Goal: Obtain resource: Download file/media

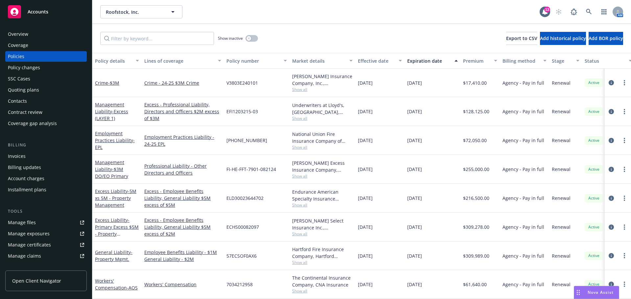
click at [297, 177] on span "Show all" at bounding box center [322, 176] width 60 height 6
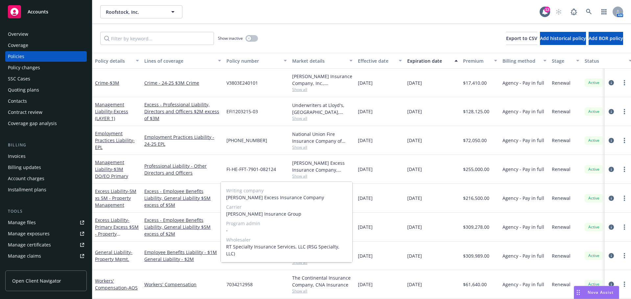
click at [297, 177] on span "Show all" at bounding box center [322, 176] width 60 height 6
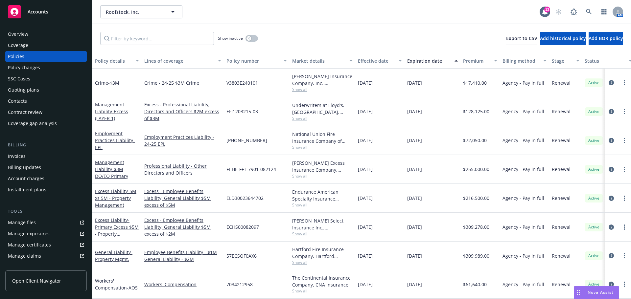
click at [302, 118] on span "Show all" at bounding box center [322, 119] width 60 height 6
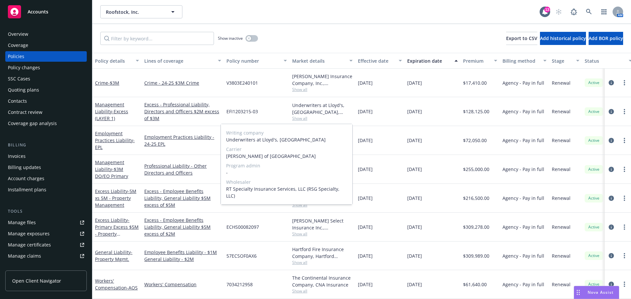
click at [302, 118] on span "Show all" at bounding box center [322, 119] width 60 height 6
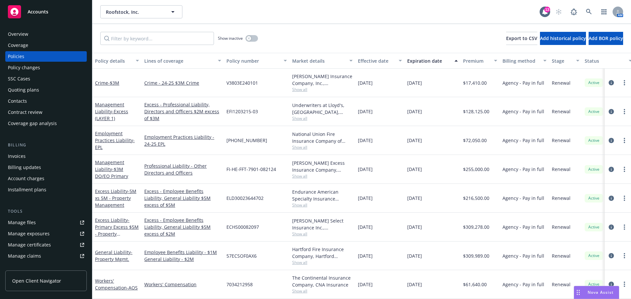
click at [299, 147] on span "Show all" at bounding box center [322, 148] width 60 height 6
click at [148, 211] on div "Excess - Employee Benefits Liability, General Liability $5M excess of $5M" at bounding box center [183, 198] width 82 height 29
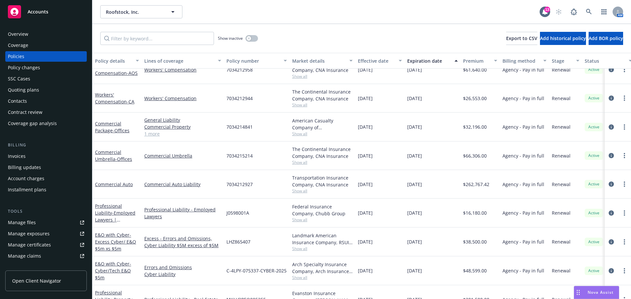
scroll to position [230, 0]
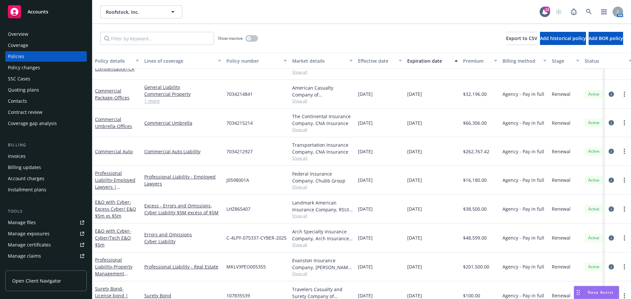
click at [299, 244] on span "Show all" at bounding box center [322, 245] width 60 height 6
click at [202, 237] on link "Errors and Omissions" at bounding box center [182, 234] width 77 height 7
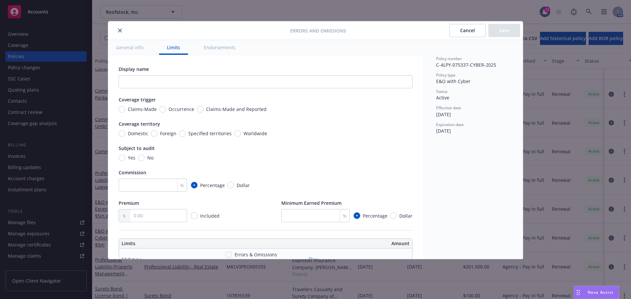
click at [121, 30] on icon "close" at bounding box center [120, 31] width 4 height 4
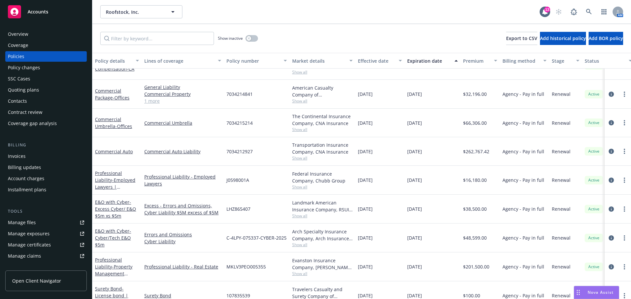
click at [302, 214] on span "Show all" at bounding box center [322, 216] width 60 height 6
click at [268, 212] on div "LHZ865407" at bounding box center [257, 209] width 66 height 29
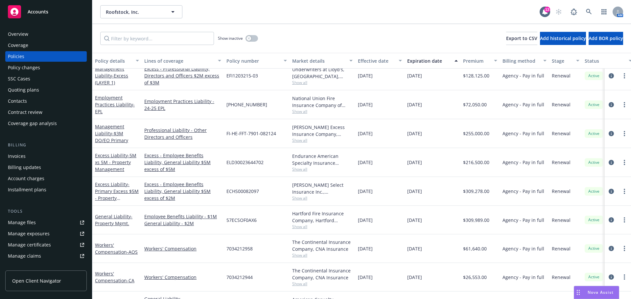
scroll to position [33, 0]
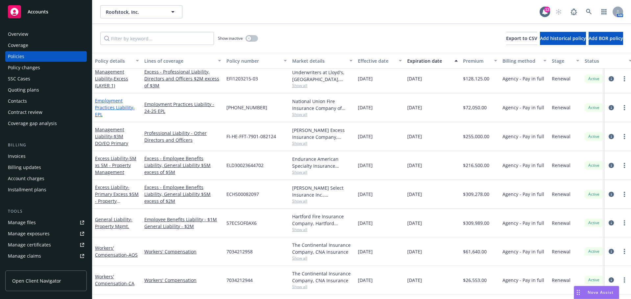
click at [116, 108] on link "Employment Practices Liability - EPL" at bounding box center [115, 108] width 40 height 20
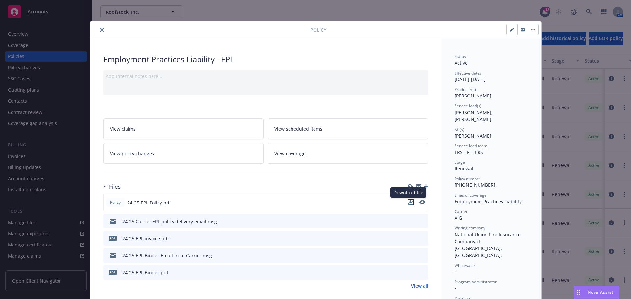
click at [409, 203] on icon "download file" at bounding box center [410, 202] width 4 height 4
click at [409, 273] on icon "download file" at bounding box center [410, 272] width 5 height 5
click at [100, 27] on button "close" at bounding box center [102, 30] width 8 height 8
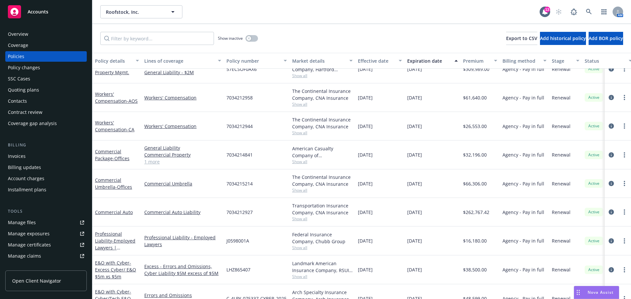
scroll to position [197, 0]
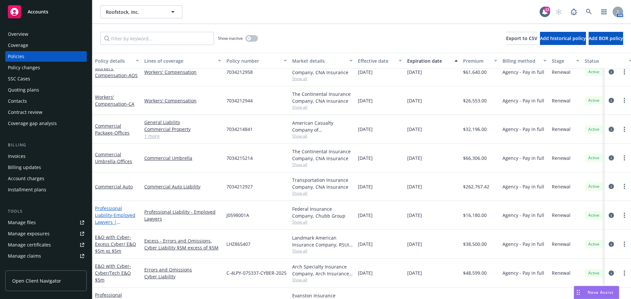
click at [110, 216] on span "- Employed Lawyers | Employed Lawyers Liability" at bounding box center [115, 225] width 41 height 27
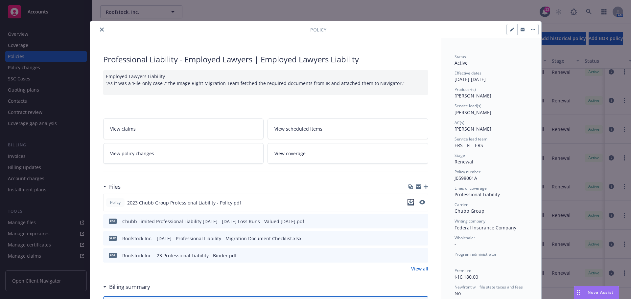
click at [408, 203] on icon "download file" at bounding box center [410, 202] width 5 height 5
click at [100, 30] on icon "close" at bounding box center [102, 30] width 4 height 4
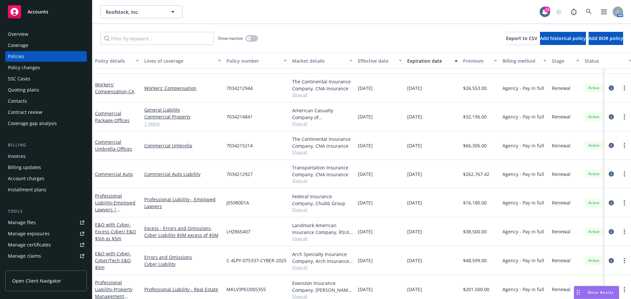
scroll to position [230, 0]
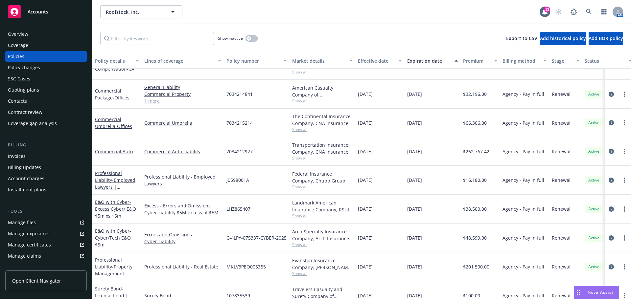
click at [30, 35] on div "Overview" at bounding box center [46, 34] width 76 height 11
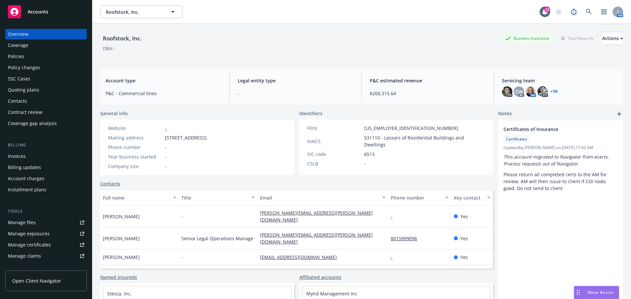
click at [26, 56] on div "Policies" at bounding box center [46, 56] width 76 height 11
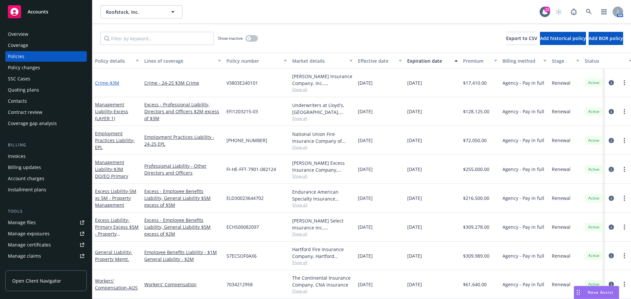
click at [110, 82] on span "- $3M" at bounding box center [113, 83] width 11 height 6
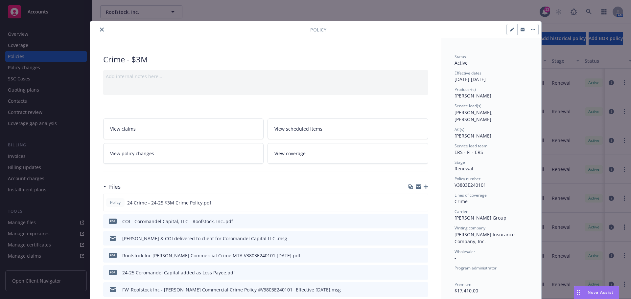
click at [100, 30] on icon "close" at bounding box center [102, 30] width 4 height 4
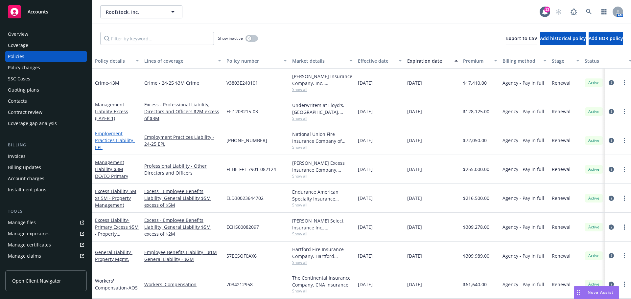
click at [116, 141] on link "Employment Practices Liability - EPL" at bounding box center [115, 140] width 40 height 20
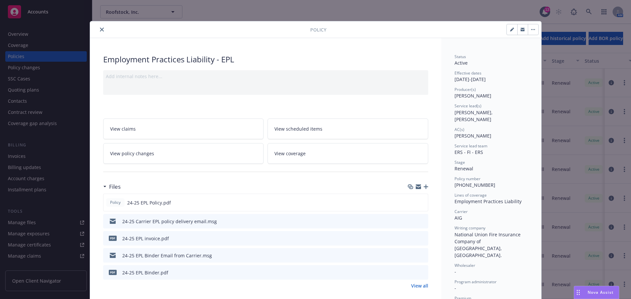
scroll to position [33, 0]
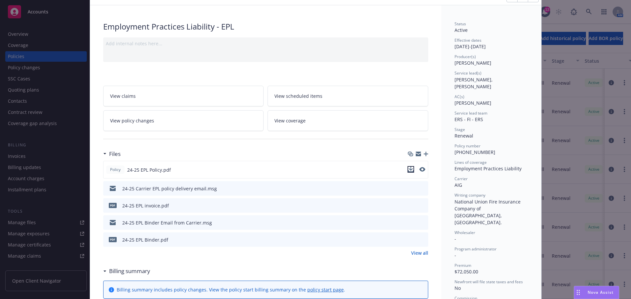
click at [408, 171] on icon "download file" at bounding box center [410, 171] width 5 height 2
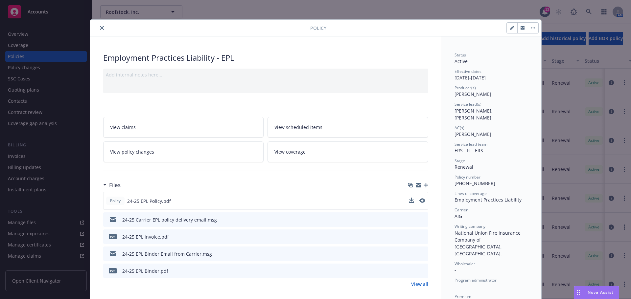
scroll to position [0, 0]
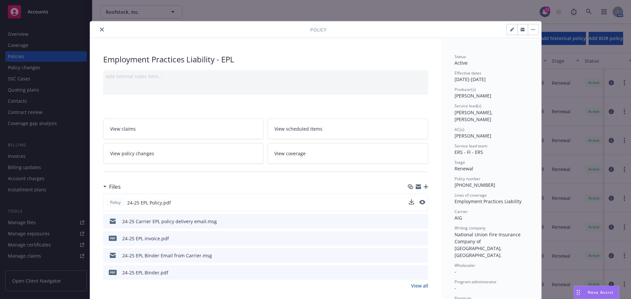
click at [100, 28] on icon "close" at bounding box center [102, 30] width 4 height 4
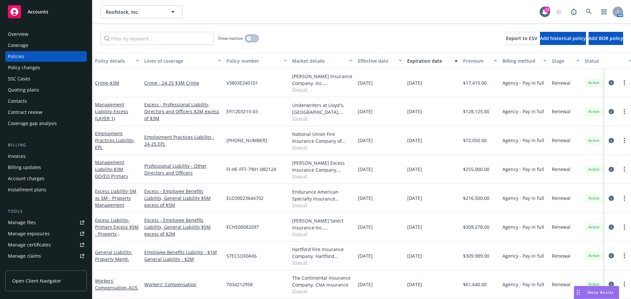
click at [254, 39] on button "button" at bounding box center [251, 38] width 12 height 7
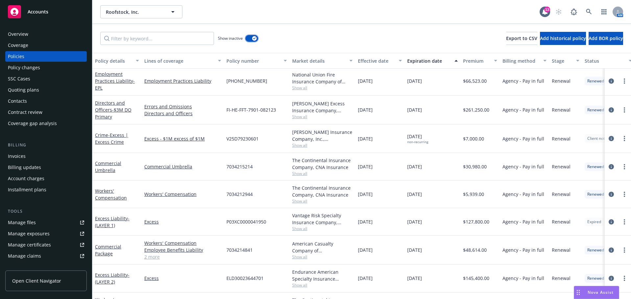
scroll to position [1653, 0]
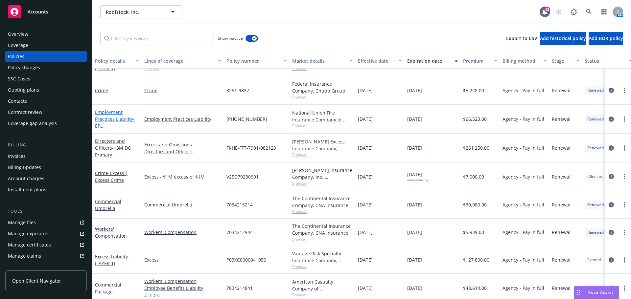
click at [114, 121] on link "Employment Practices Liability - EPL" at bounding box center [115, 119] width 40 height 20
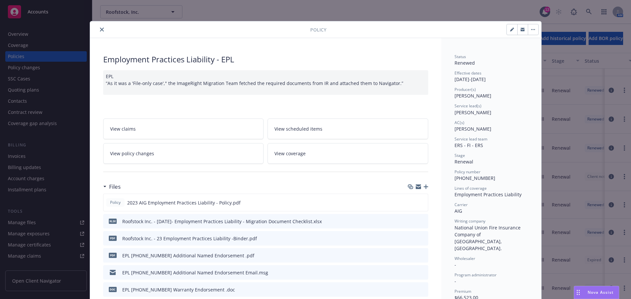
click at [100, 28] on icon "close" at bounding box center [102, 30] width 4 height 4
